Goal: Information Seeking & Learning: Learn about a topic

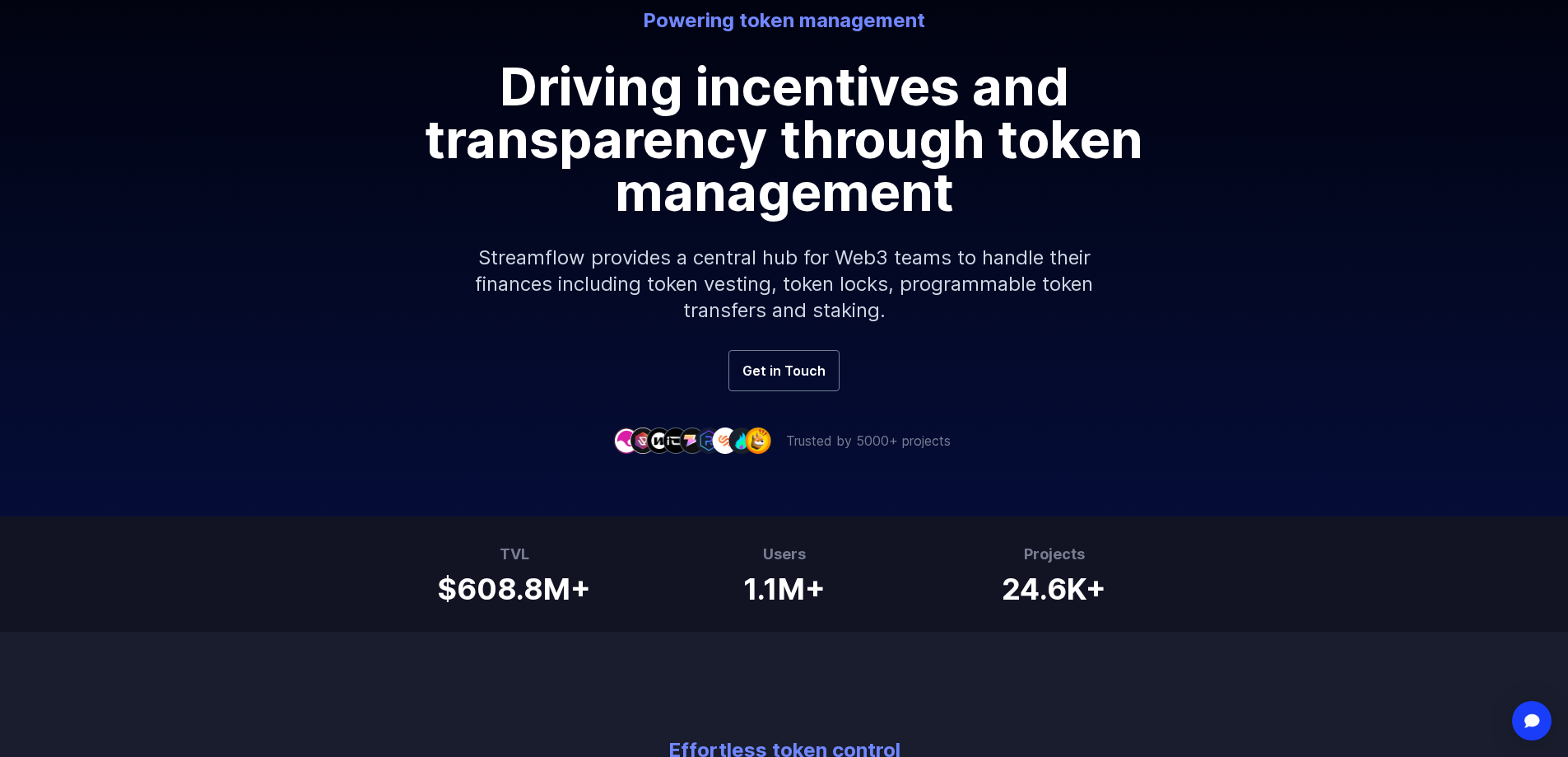
scroll to position [247, 0]
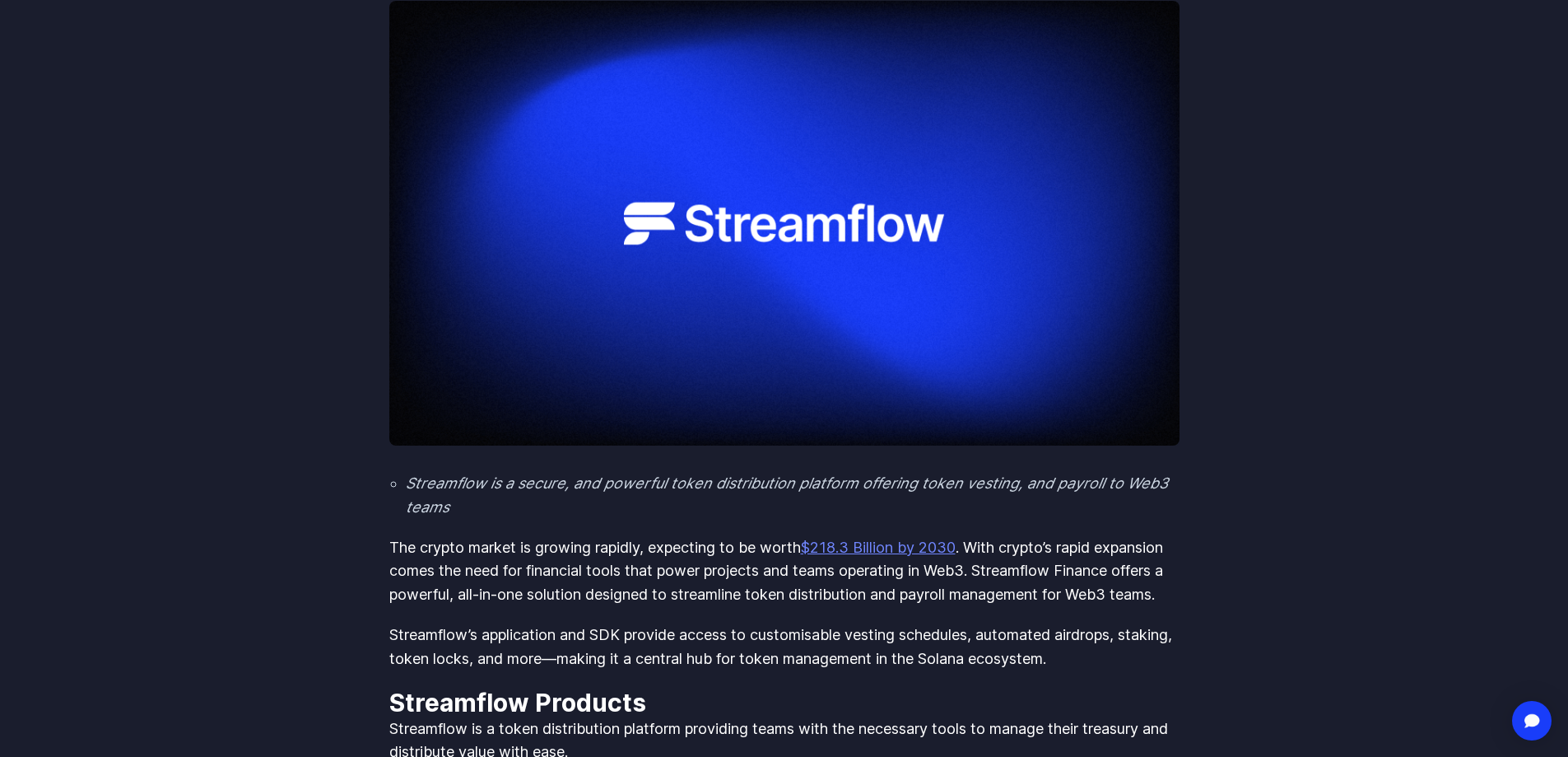
scroll to position [329, 0]
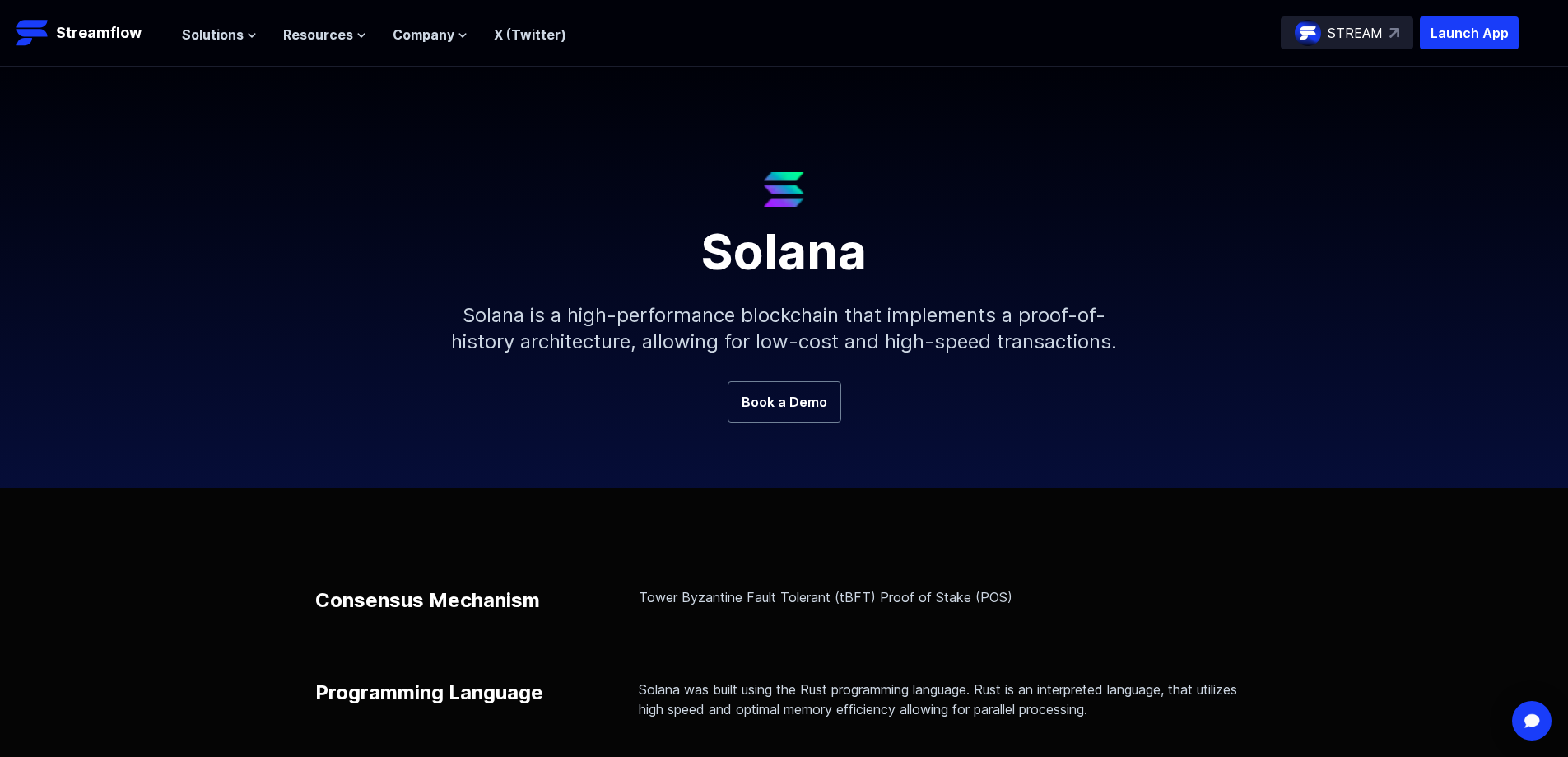
scroll to position [82, 0]
